Goal: Task Accomplishment & Management: Complete application form

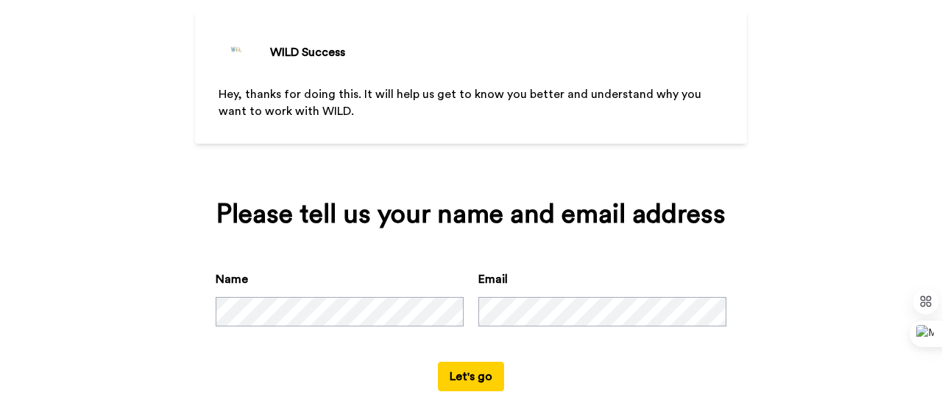
scroll to position [89, 0]
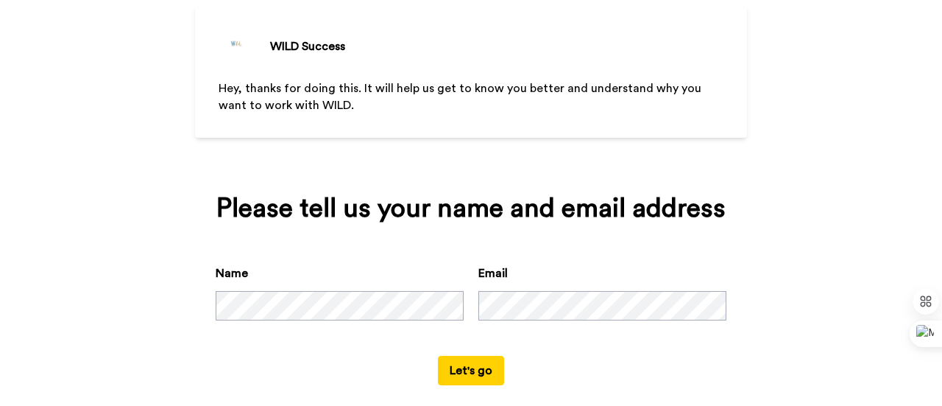
click at [471, 376] on button "Let's go" at bounding box center [471, 370] width 66 height 29
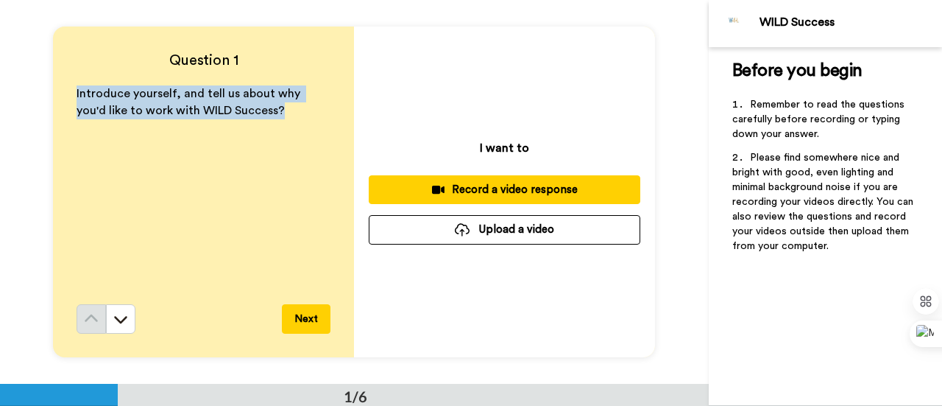
drag, startPoint x: 72, startPoint y: 93, endPoint x: 278, endPoint y: 118, distance: 207.5
click at [278, 118] on div "Question 1 Introduce yourself, and tell us about why you'd like to work with WI…" at bounding box center [203, 191] width 301 height 330
copy span "Introduce yourself, and tell us about why you'd like to work with WILD Success?"
click at [115, 318] on icon at bounding box center [120, 318] width 15 height 15
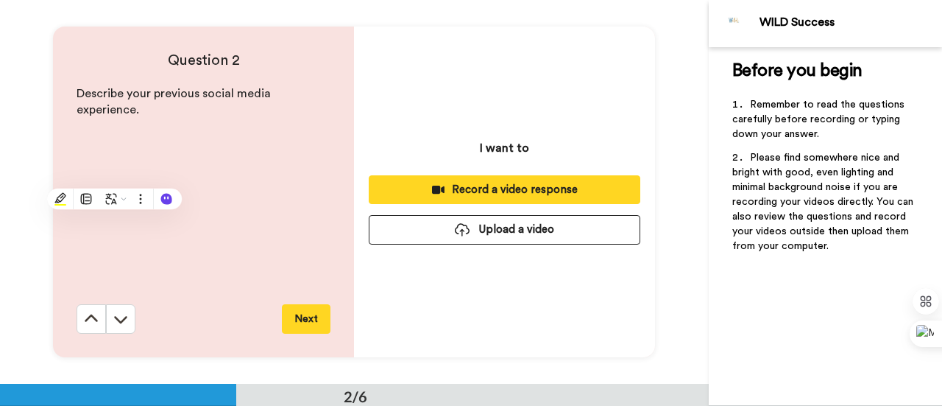
scroll to position [384, 0]
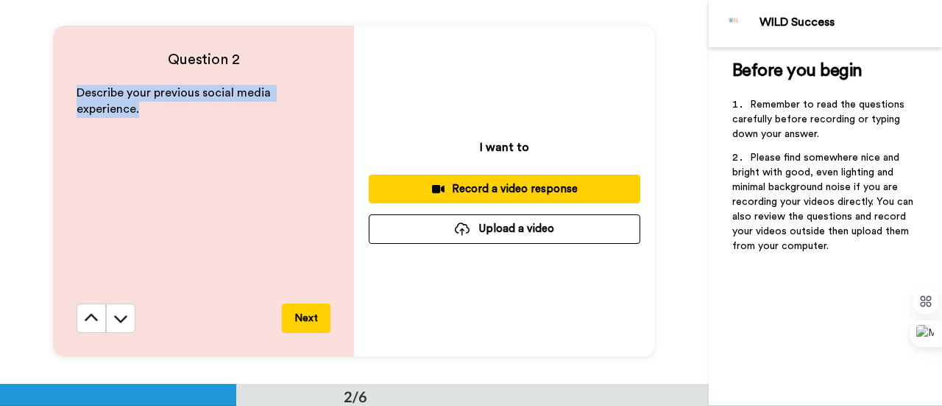
drag, startPoint x: 68, startPoint y: 88, endPoint x: 159, endPoint y: 120, distance: 96.8
click at [159, 120] on div "Question 2 Describe your previous social media experience. Next" at bounding box center [203, 191] width 301 height 330
copy span "Describe your previous social media experience."
click at [119, 319] on icon at bounding box center [121, 318] width 13 height 7
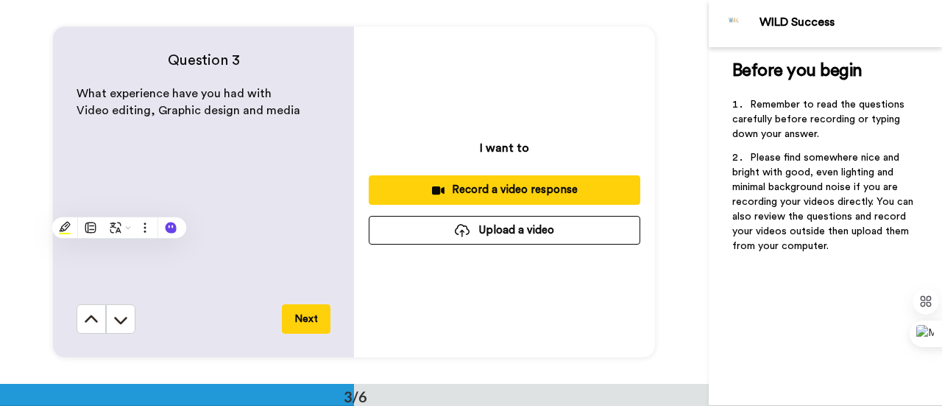
scroll to position [768, 0]
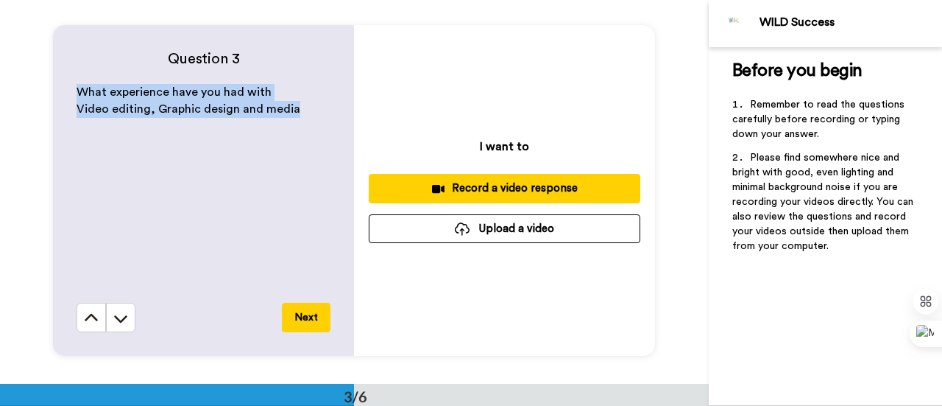
drag, startPoint x: 68, startPoint y: 83, endPoint x: 303, endPoint y: 108, distance: 236.1
click at [303, 108] on div "Question 3 What experience have you had with Video editing, Graphic design and …" at bounding box center [203, 190] width 301 height 330
copy div "What experience have you had with Video editing, Graphic design and media"
click at [119, 320] on icon at bounding box center [121, 318] width 13 height 7
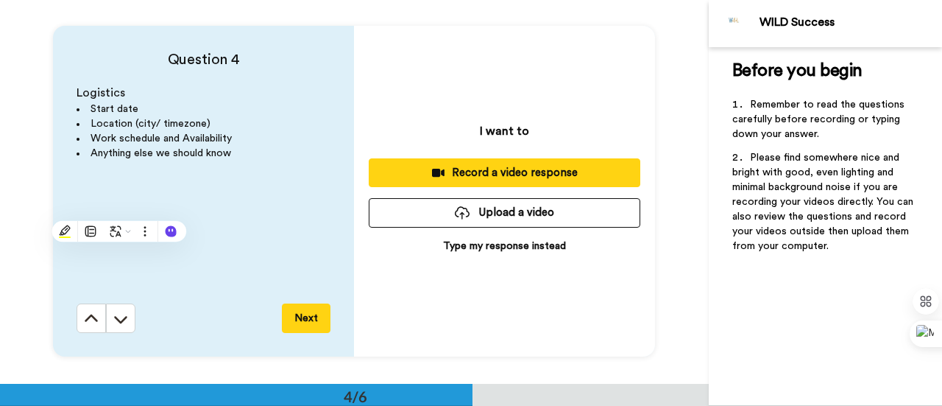
scroll to position [1151, 0]
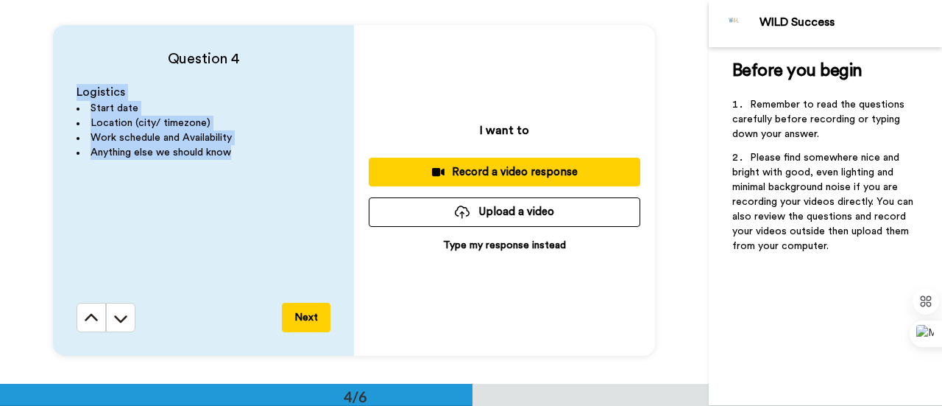
drag, startPoint x: 69, startPoint y: 85, endPoint x: 261, endPoint y: 154, distance: 204.2
click at [261, 154] on div "Question 4 Logistics Start date Location (city/ timezone) Work schedule and Ava…" at bounding box center [203, 190] width 301 height 330
copy div "Logistics Start date Location (city/ timezone) Work schedule and Availability A…"
click at [113, 328] on button at bounding box center [120, 317] width 29 height 29
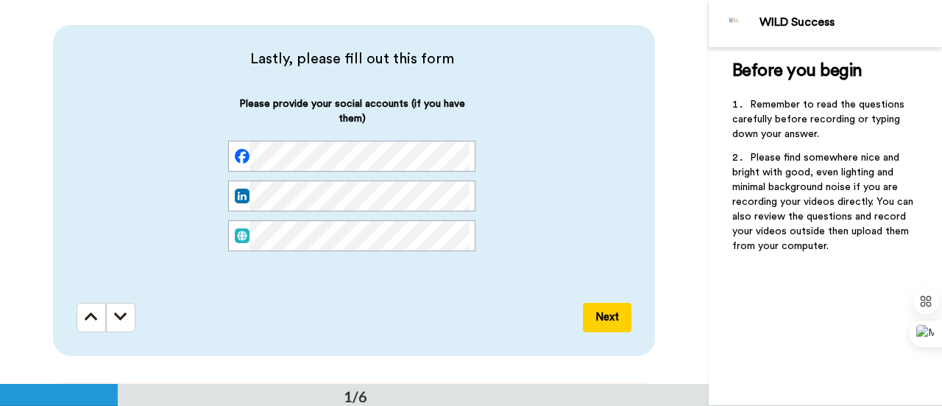
scroll to position [0, 0]
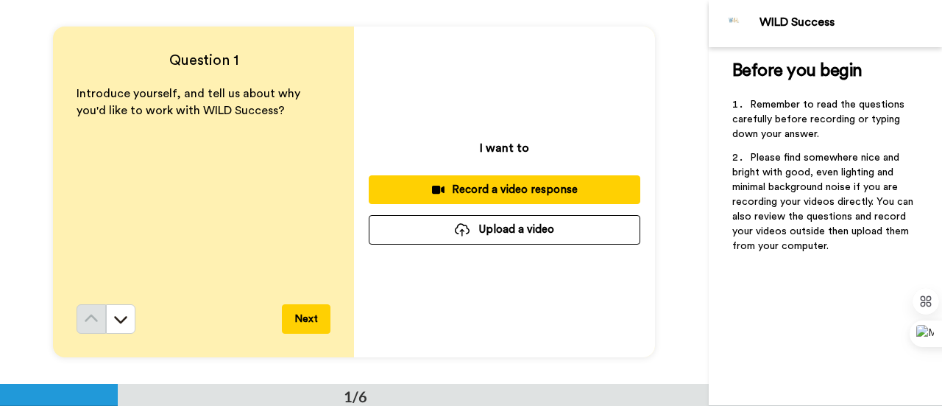
click at [463, 188] on div "Record a video response" at bounding box center [505, 189] width 248 height 15
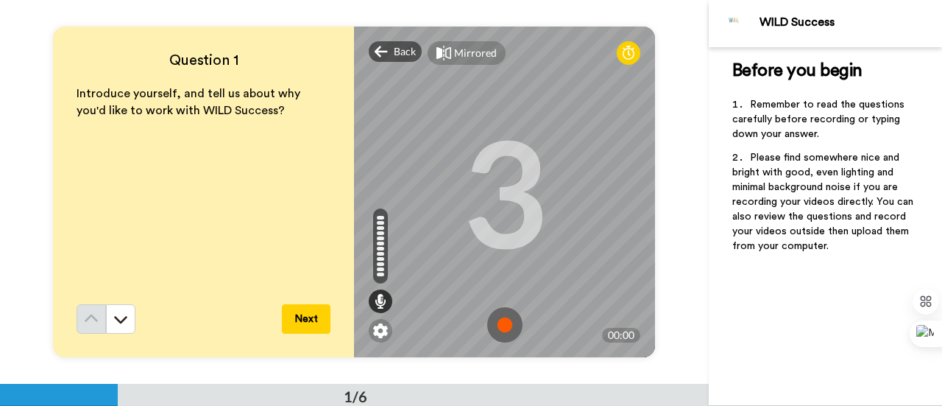
click at [505, 324] on img at bounding box center [504, 324] width 35 height 35
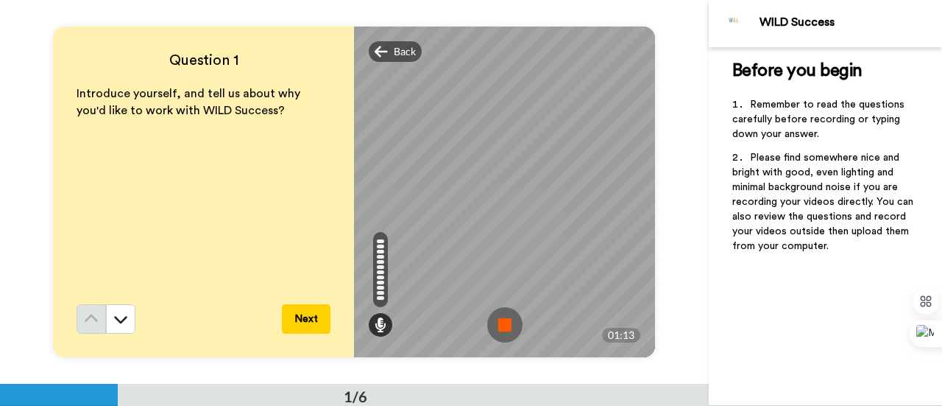
click at [499, 326] on img at bounding box center [504, 324] width 35 height 35
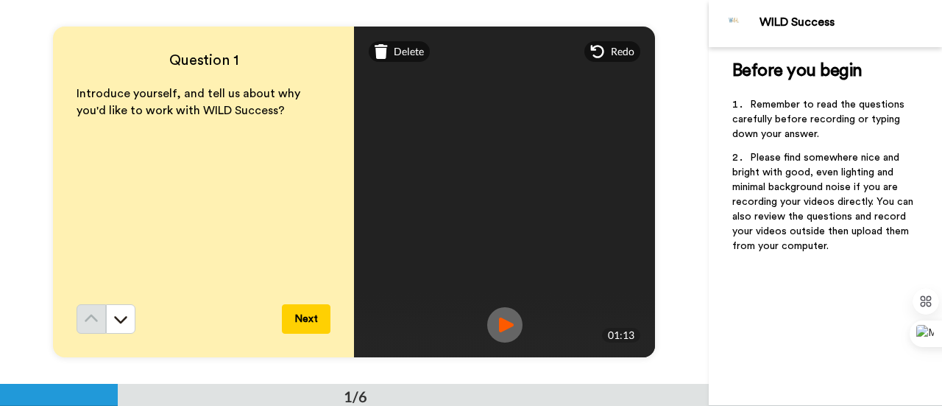
click at [499, 326] on img at bounding box center [504, 324] width 35 height 35
click at [294, 317] on button "Next" at bounding box center [306, 318] width 49 height 29
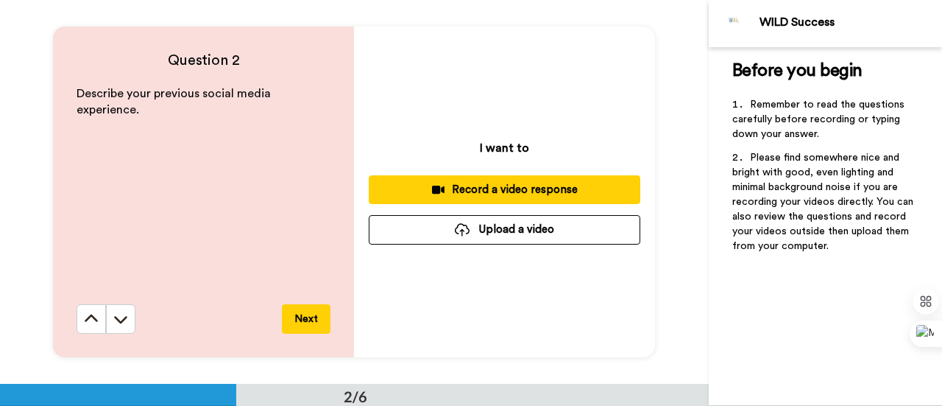
scroll to position [384, 0]
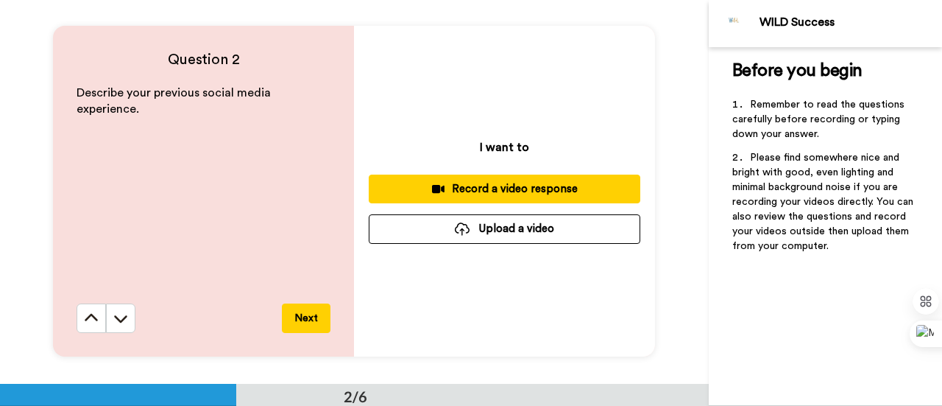
click at [451, 184] on div "Record a video response" at bounding box center [505, 188] width 248 height 15
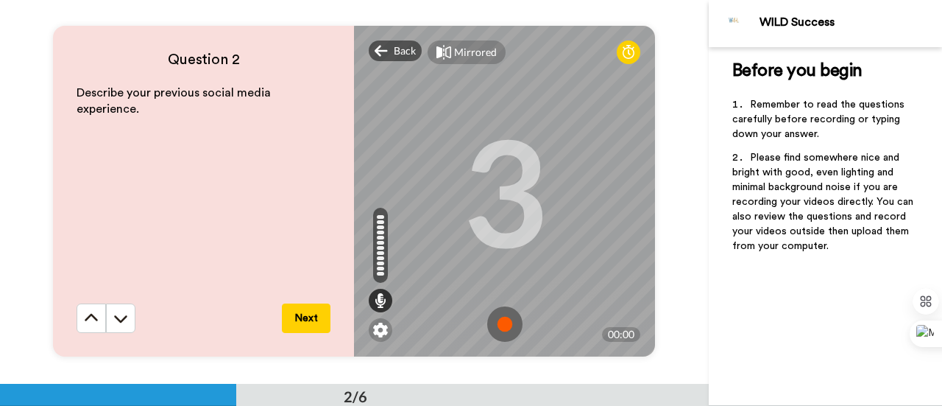
click at [508, 326] on img at bounding box center [504, 323] width 35 height 35
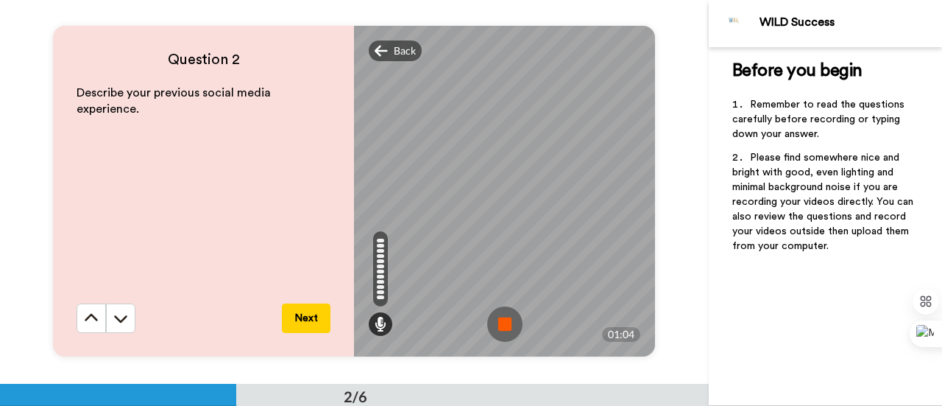
click at [491, 316] on img at bounding box center [504, 323] width 35 height 35
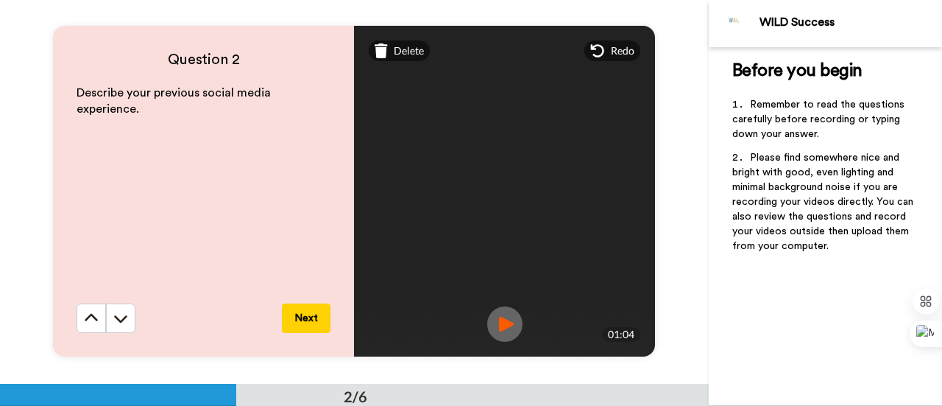
click at [491, 316] on img at bounding box center [504, 323] width 35 height 35
click at [297, 319] on button "Next" at bounding box center [306, 317] width 49 height 29
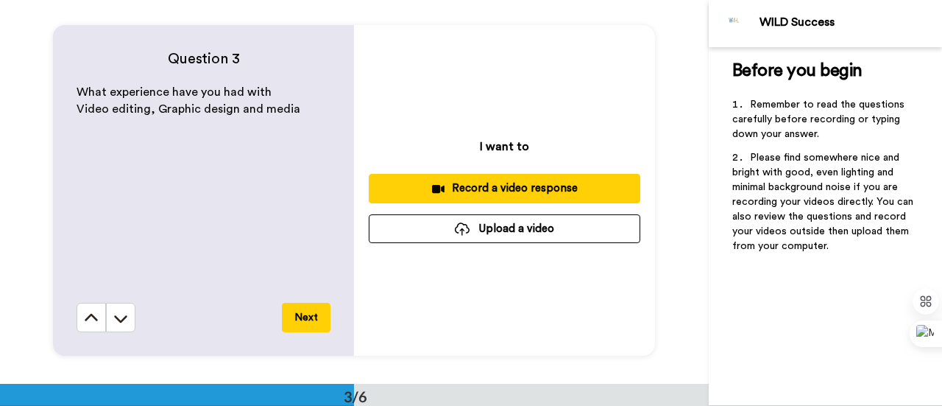
scroll to position [768, 0]
click at [439, 184] on icon at bounding box center [438, 188] width 13 height 11
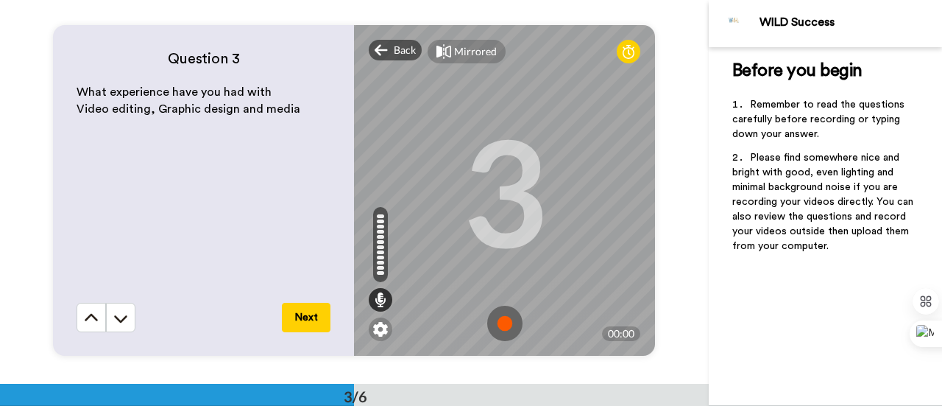
click at [495, 319] on img at bounding box center [504, 322] width 35 height 35
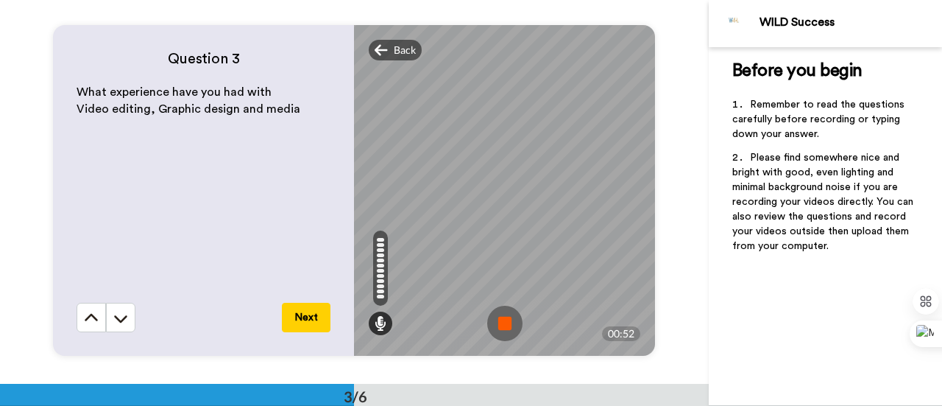
click at [515, 316] on img at bounding box center [504, 322] width 35 height 35
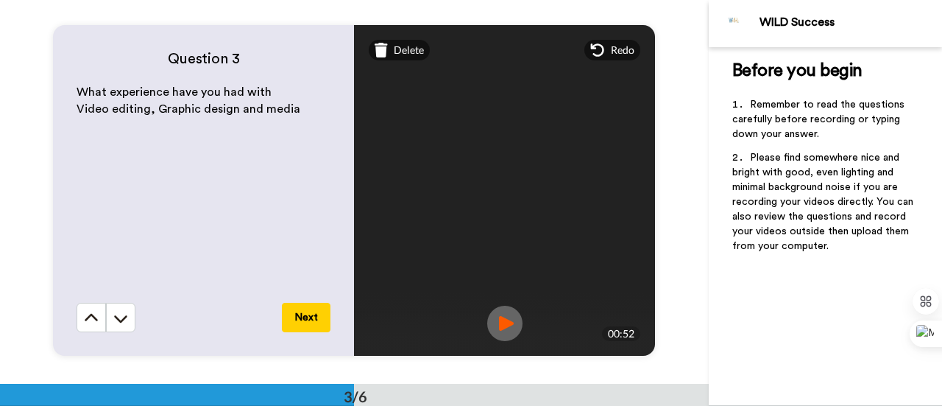
click at [515, 316] on img at bounding box center [504, 322] width 35 height 35
click at [312, 319] on button "Next" at bounding box center [306, 317] width 49 height 29
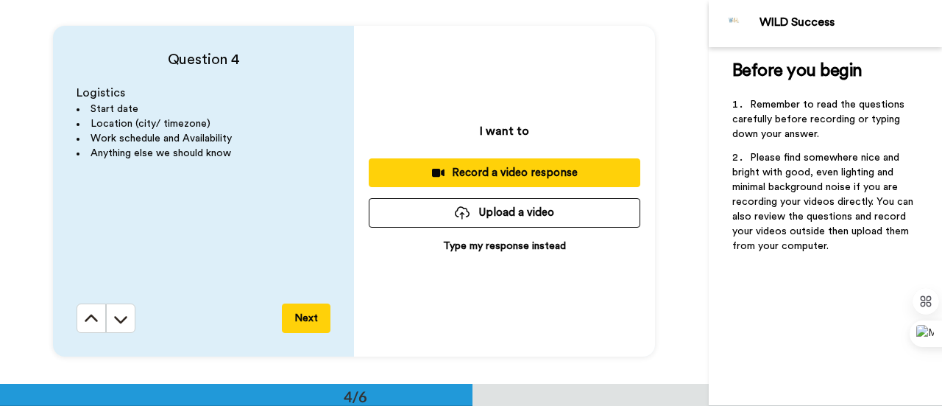
scroll to position [1151, 0]
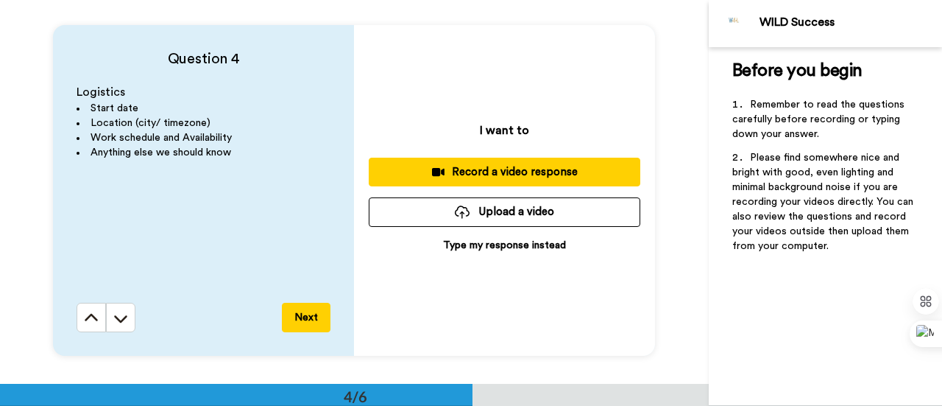
click at [540, 174] on div "Record a video response" at bounding box center [505, 171] width 248 height 15
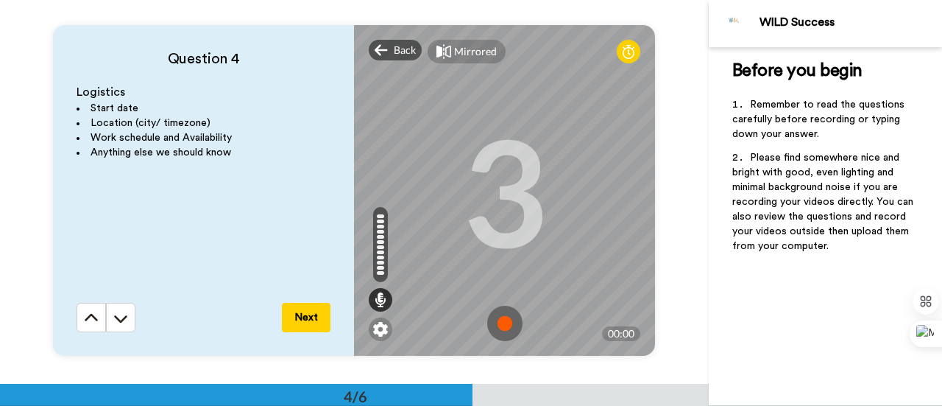
click at [506, 317] on img at bounding box center [504, 322] width 35 height 35
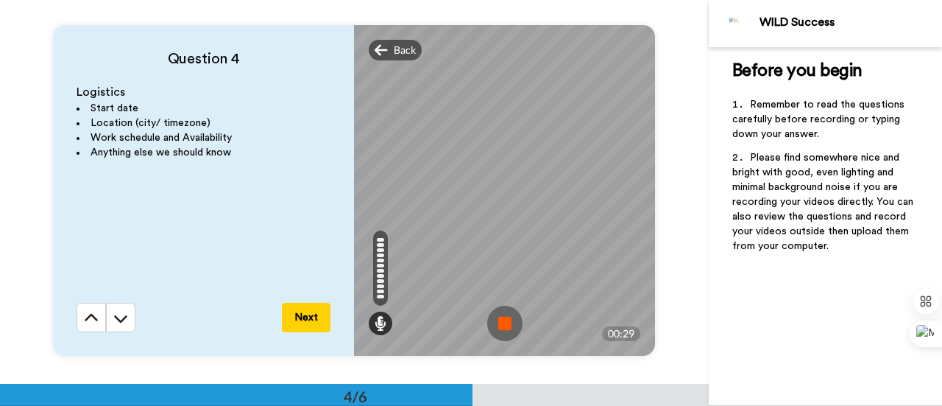
click at [506, 317] on img at bounding box center [504, 322] width 35 height 35
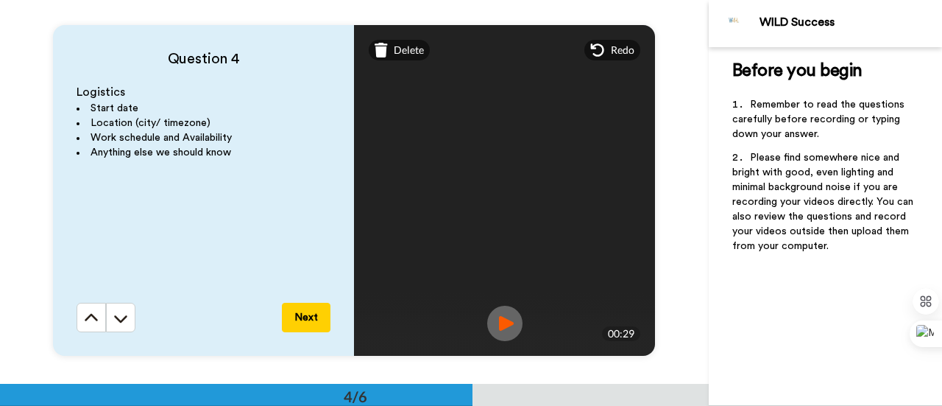
click at [506, 317] on img at bounding box center [504, 322] width 35 height 35
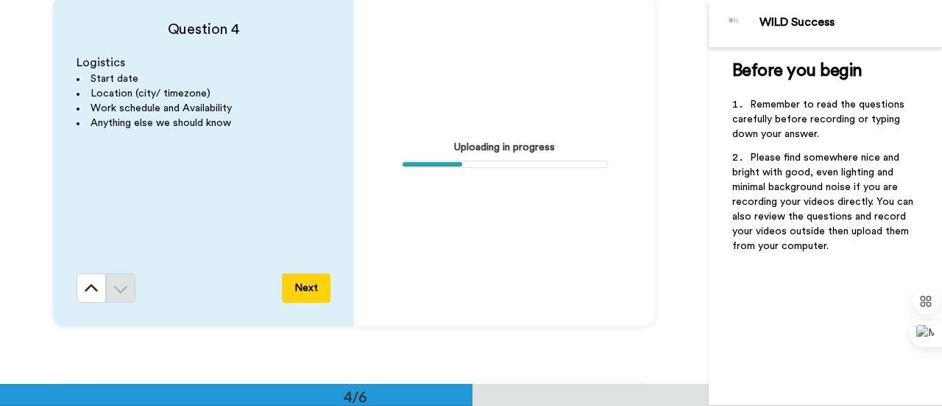
scroll to position [1165, 0]
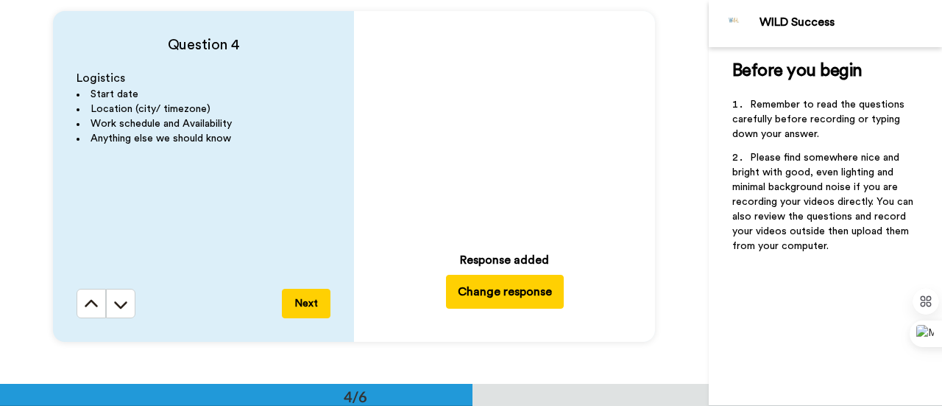
click at [312, 305] on button "Next" at bounding box center [306, 303] width 49 height 29
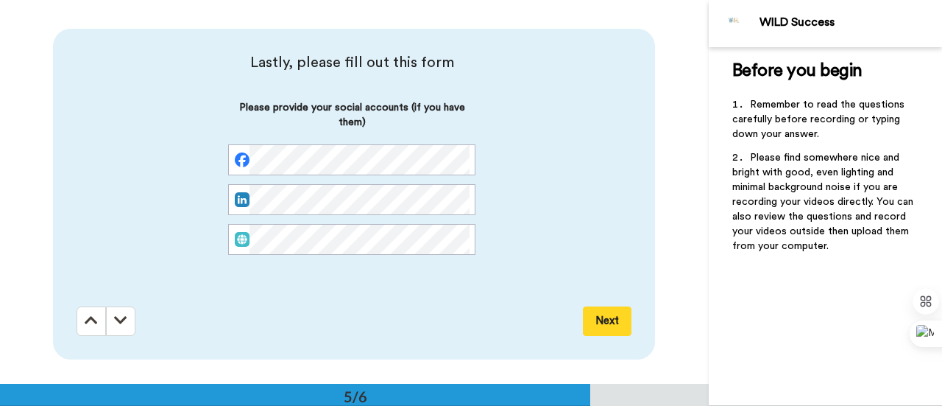
scroll to position [1535, 0]
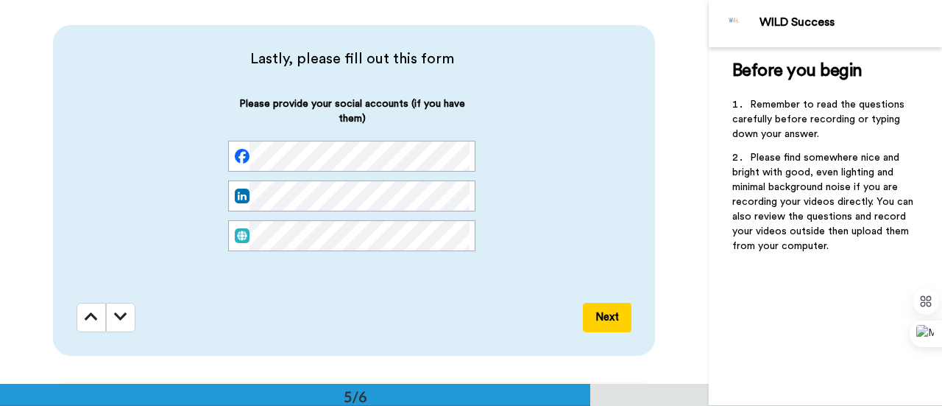
click at [612, 317] on button "Next" at bounding box center [607, 317] width 49 height 29
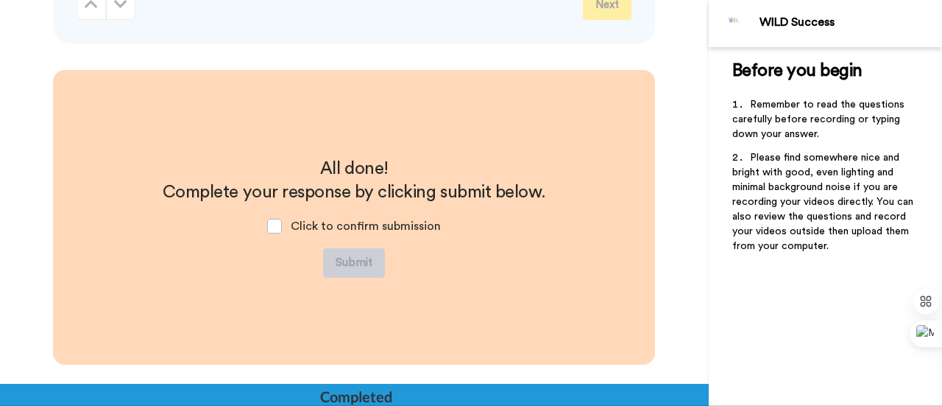
scroll to position [1873, 0]
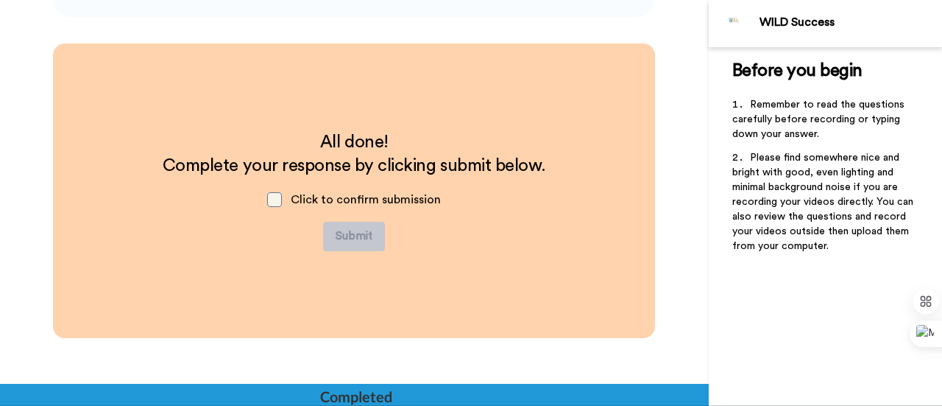
click at [268, 193] on span at bounding box center [274, 199] width 15 height 15
click at [334, 227] on button "Submit" at bounding box center [354, 236] width 62 height 29
